Goal: Complete application form

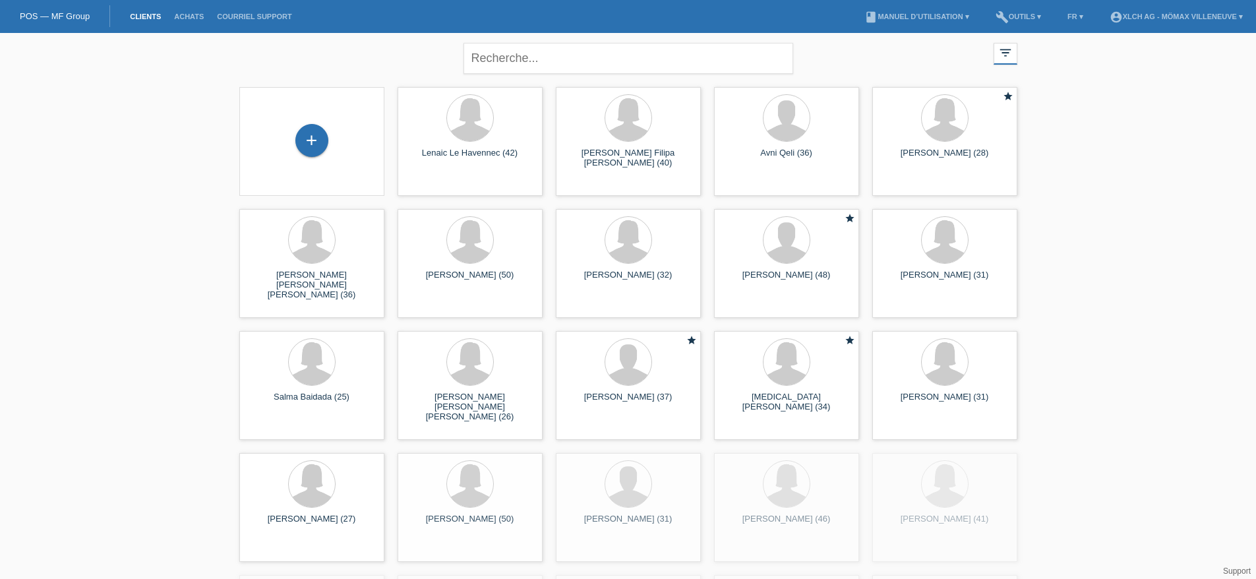
click at [326, 150] on div "+" at bounding box center [312, 141] width 124 height 35
click at [320, 145] on div "+" at bounding box center [312, 140] width 32 height 22
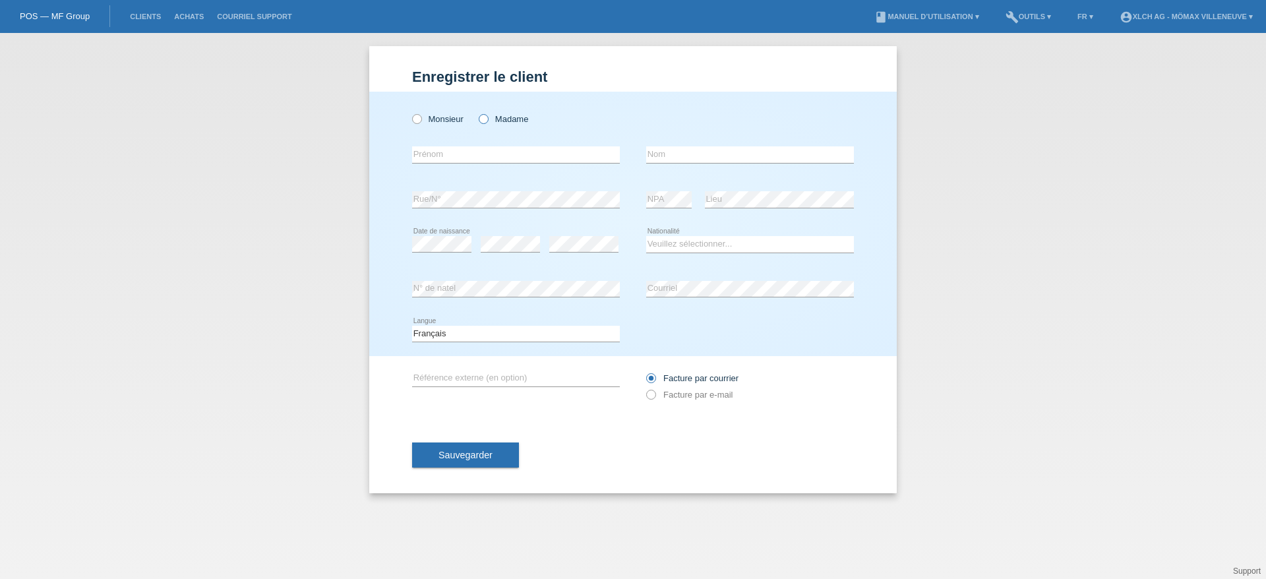
click at [477, 112] on icon at bounding box center [477, 112] width 0 height 0
click at [485, 117] on input "Madame" at bounding box center [483, 118] width 9 height 9
radio input "true"
click at [479, 152] on input "text" at bounding box center [516, 154] width 208 height 16
type input "Teuta"
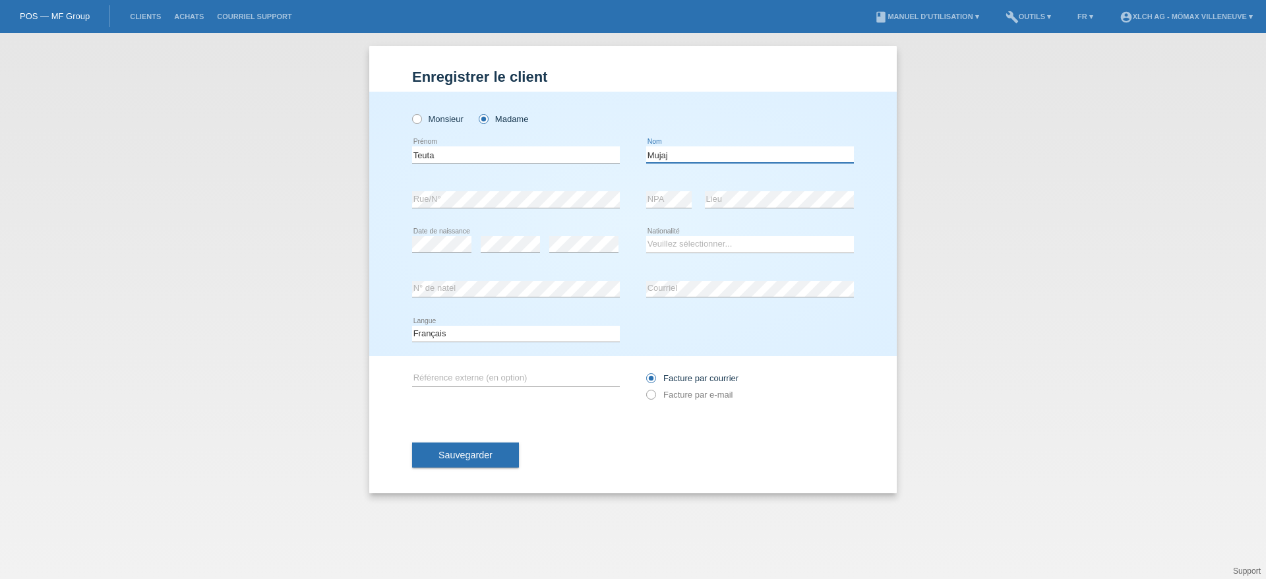
type input "Mujaj"
click at [683, 241] on select "Veuillez sélectionner... Suisse Allemagne Autriche Liechtenstein ------------ A…" at bounding box center [750, 244] width 208 height 16
select select "CH"
click at [646, 236] on select "Veuillez sélectionner... Suisse Allemagne Autriche Liechtenstein ------------ A…" at bounding box center [750, 244] width 208 height 16
click at [564, 439] on div "Sauvegarder" at bounding box center [633, 455] width 442 height 76
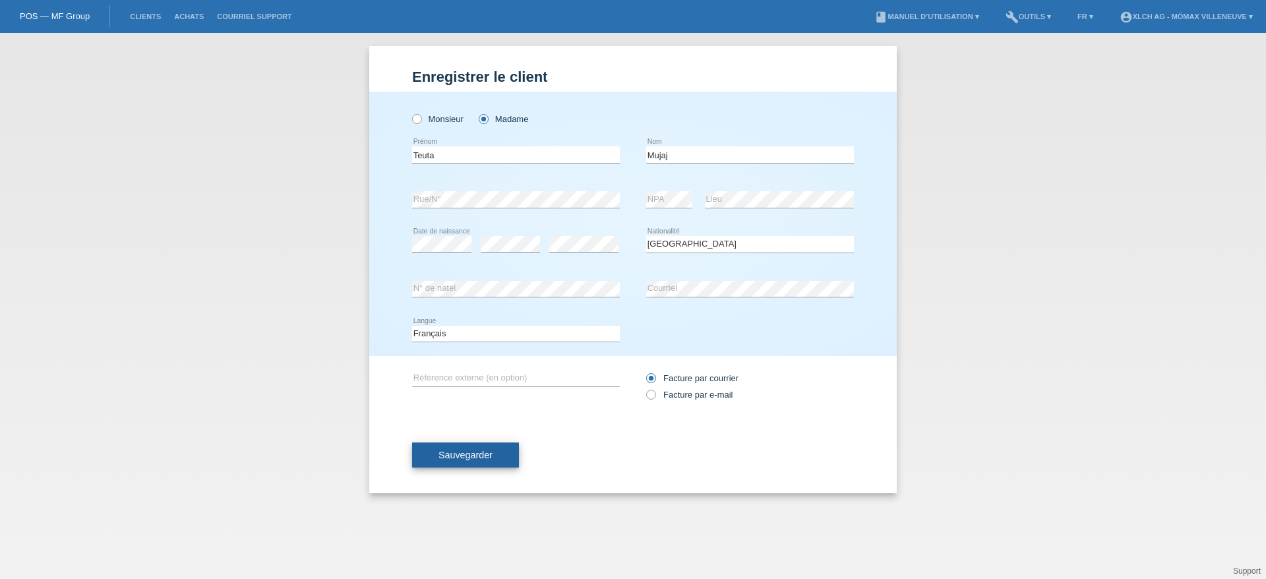
click at [447, 460] on button "Sauvegarder" at bounding box center [465, 455] width 107 height 25
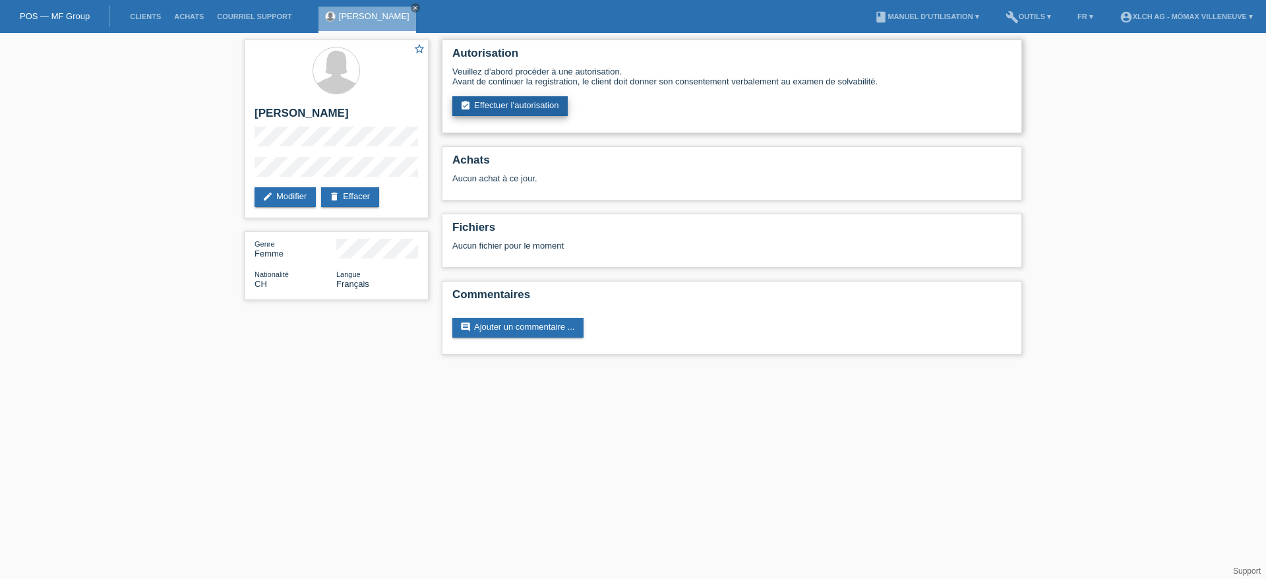
click at [534, 111] on link "assignment_turned_in Effectuer l’autorisation" at bounding box center [509, 106] width 115 height 20
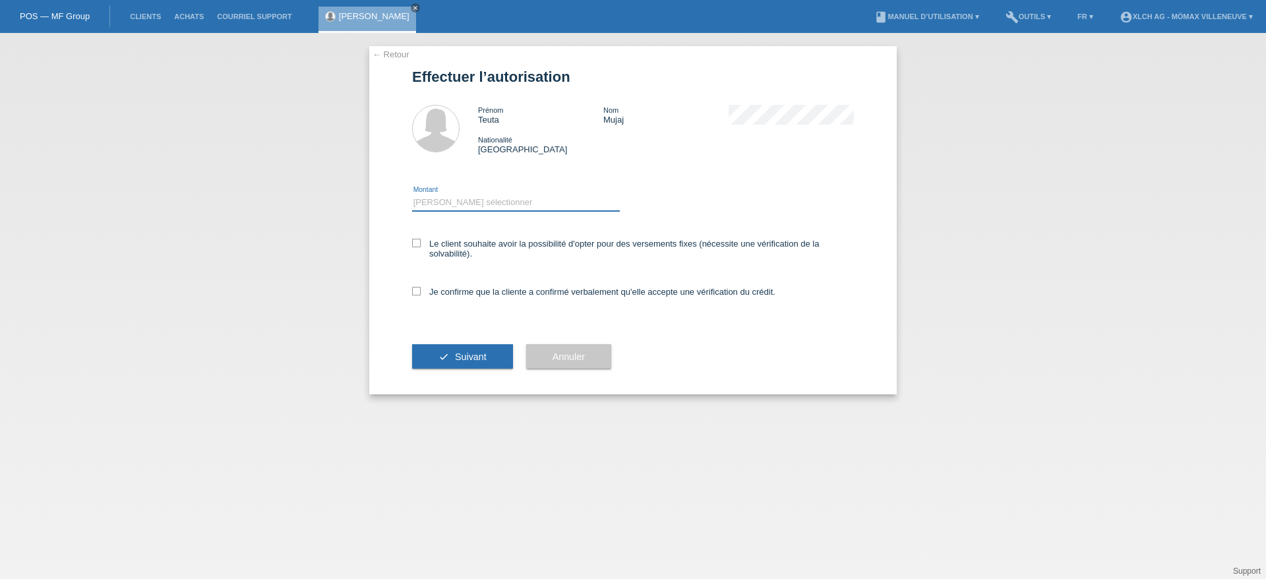
click at [454, 196] on select "Veuillez sélectionner CHF 1.00 - CHF 499.00 CHF 500.00 - CHF 1'999.00 CHF 2'000…" at bounding box center [516, 203] width 208 height 16
select select "2"
click at [412, 195] on select "Veuillez sélectionner CHF 1.00 - CHF 499.00 CHF 500.00 - CHF 1'999.00 CHF 2'000…" at bounding box center [516, 203] width 208 height 16
click at [422, 242] on label "Le client souhaite avoir la possibilité d'opter pour des versements fixes (néce…" at bounding box center [633, 249] width 442 height 20
click at [421, 242] on input "Le client souhaite avoir la possibilité d'opter pour des versements fixes (néce…" at bounding box center [416, 243] width 9 height 9
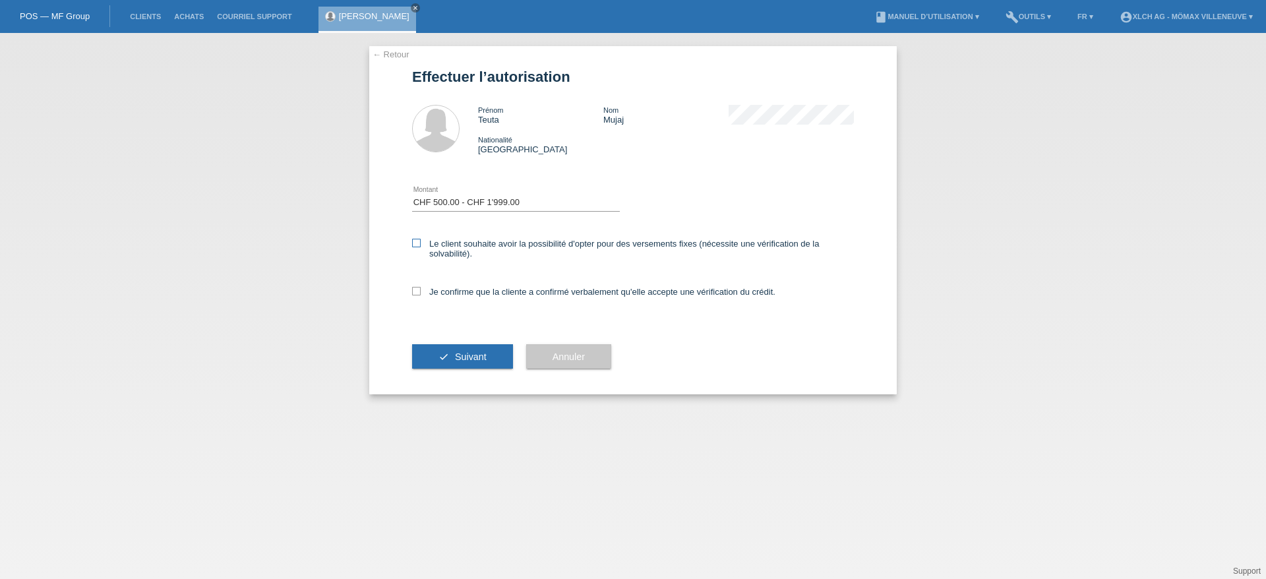
checkbox input "true"
click at [418, 288] on icon at bounding box center [416, 291] width 9 height 9
click at [418, 288] on input "Je confirme que la cliente a confirmé verbalement qu'elle accepte une vérificat…" at bounding box center [416, 291] width 9 height 9
checkbox input "true"
click at [475, 359] on span "Suivant" at bounding box center [471, 356] width 32 height 11
